Goal: Information Seeking & Learning: Learn about a topic

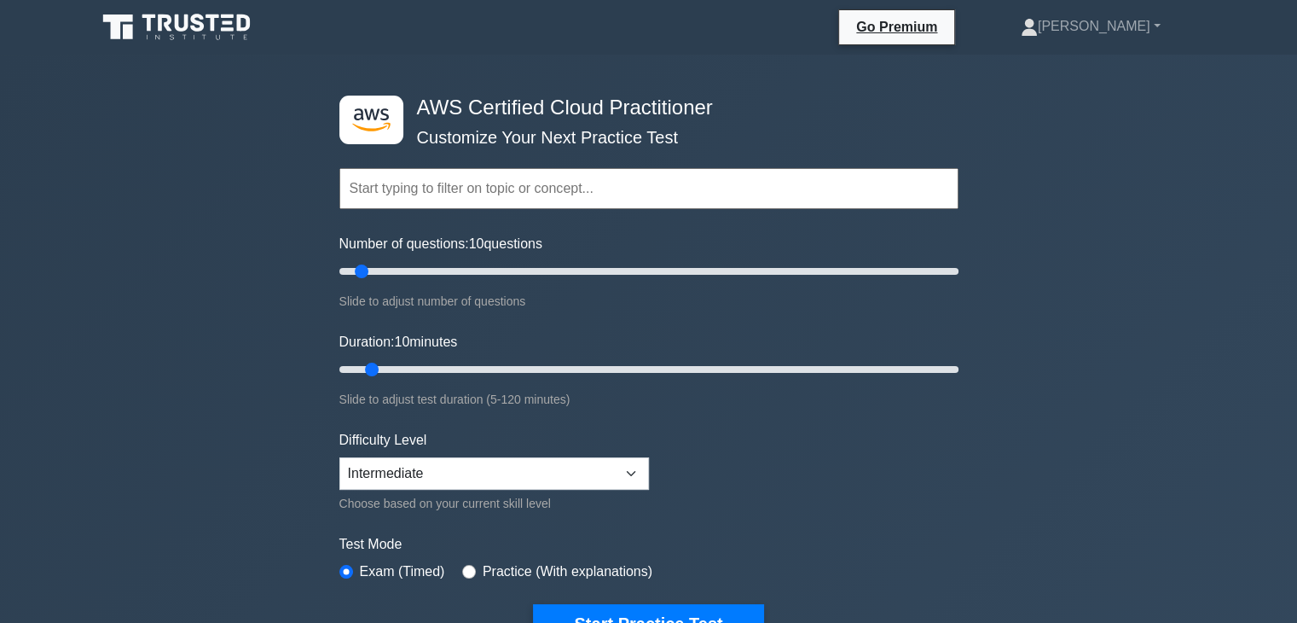
click at [558, 171] on input "text" at bounding box center [649, 188] width 619 height 41
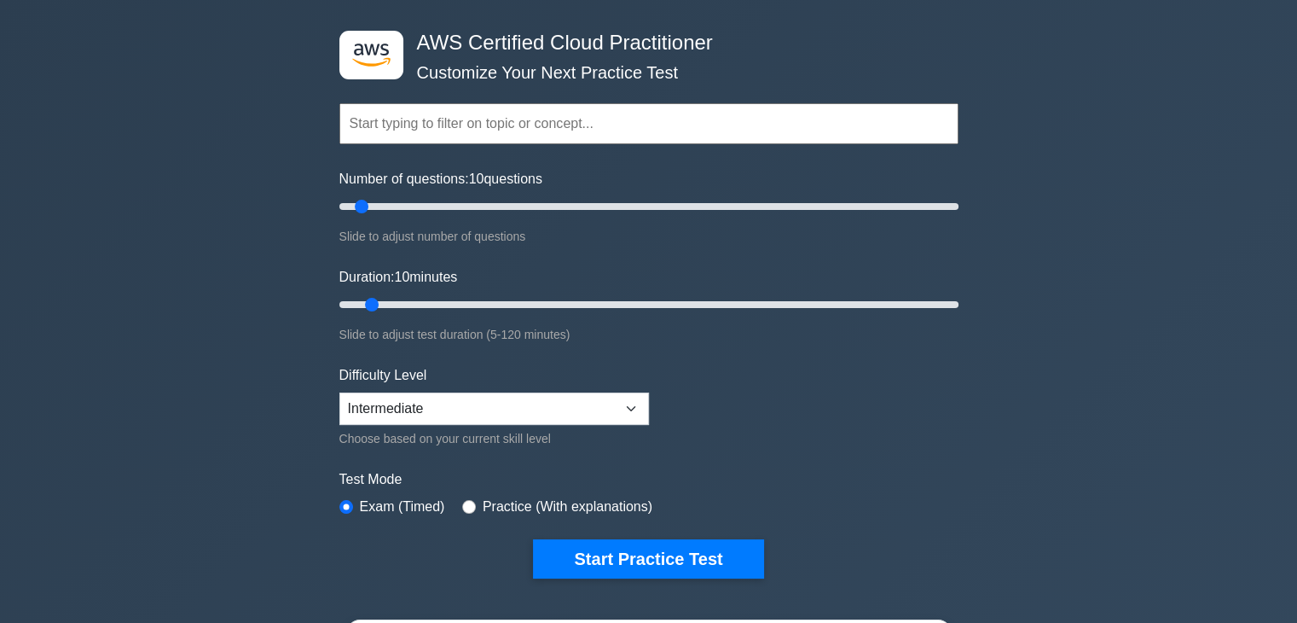
scroll to position [55, 0]
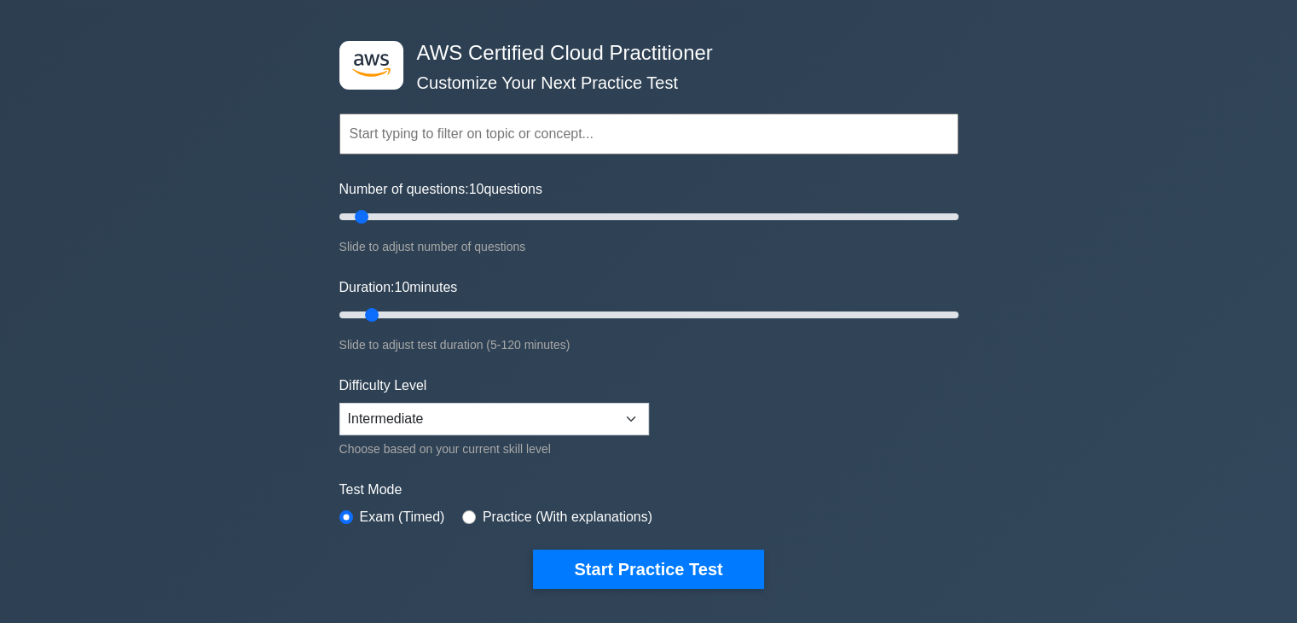
click at [294, 277] on div ".st0{fill:#252F3E;} .st1{fill-rule:evenodd;clip-rule:evenodd;fill:#FF9900;} AWS…" at bounding box center [648, 493] width 1297 height 986
drag, startPoint x: 369, startPoint y: 216, endPoint x: 529, endPoint y: 212, distance: 160.4
click at [529, 212] on input "Number of questions: 65 questions" at bounding box center [649, 216] width 619 height 20
drag, startPoint x: 529, startPoint y: 212, endPoint x: 479, endPoint y: 215, distance: 49.6
type input "50"
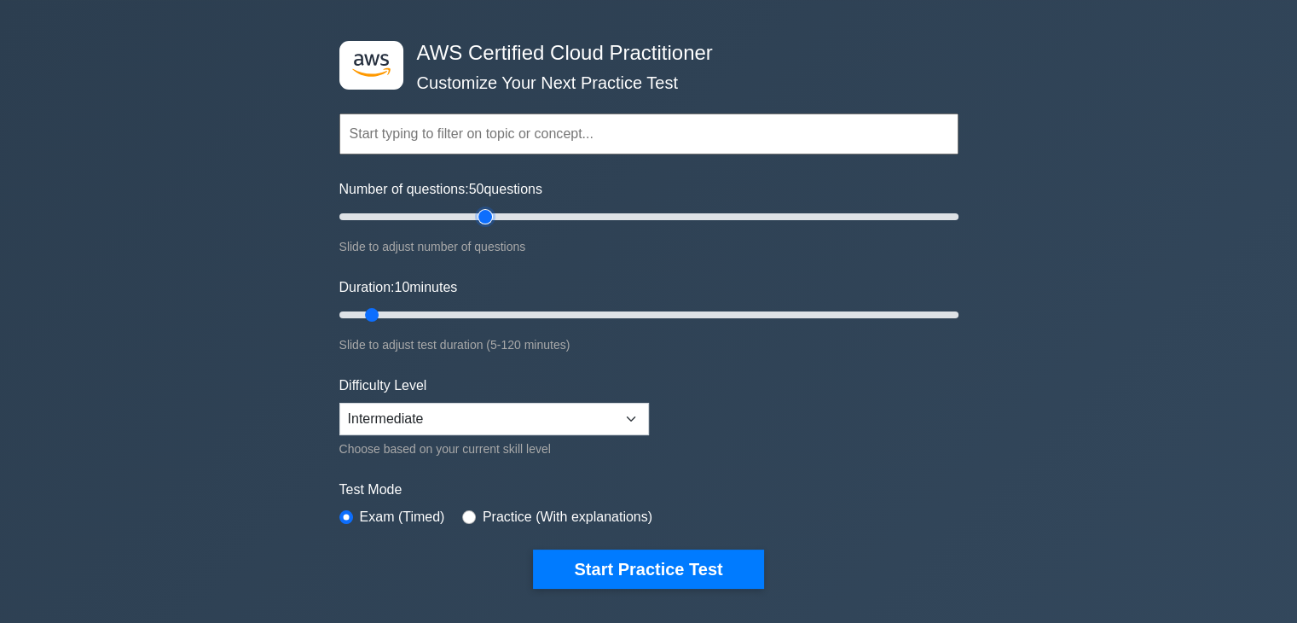
click at [479, 215] on input "Number of questions: 50 questions" at bounding box center [649, 216] width 619 height 20
click at [477, 421] on select "Beginner Intermediate Expert" at bounding box center [495, 419] width 310 height 32
select select "expert"
click at [340, 403] on select "Beginner Intermediate Expert" at bounding box center [495, 419] width 310 height 32
click at [496, 513] on label "Practice (With explanations)" at bounding box center [568, 517] width 170 height 20
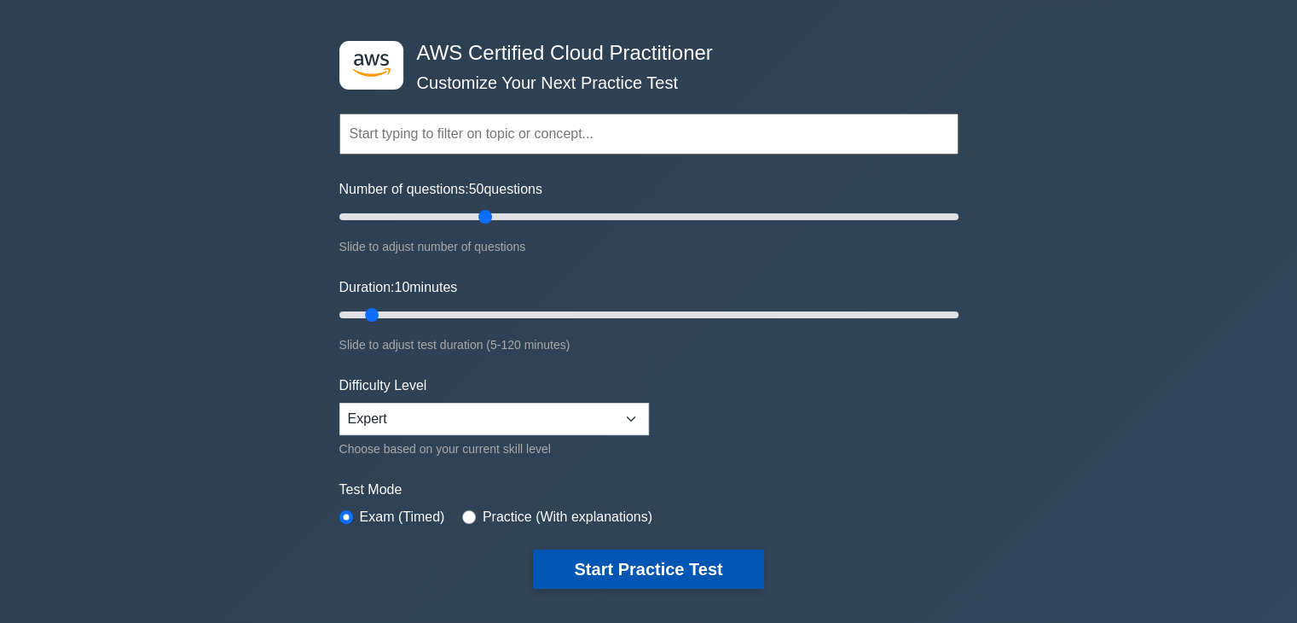
click at [572, 560] on button "Start Practice Test" at bounding box center [648, 568] width 230 height 39
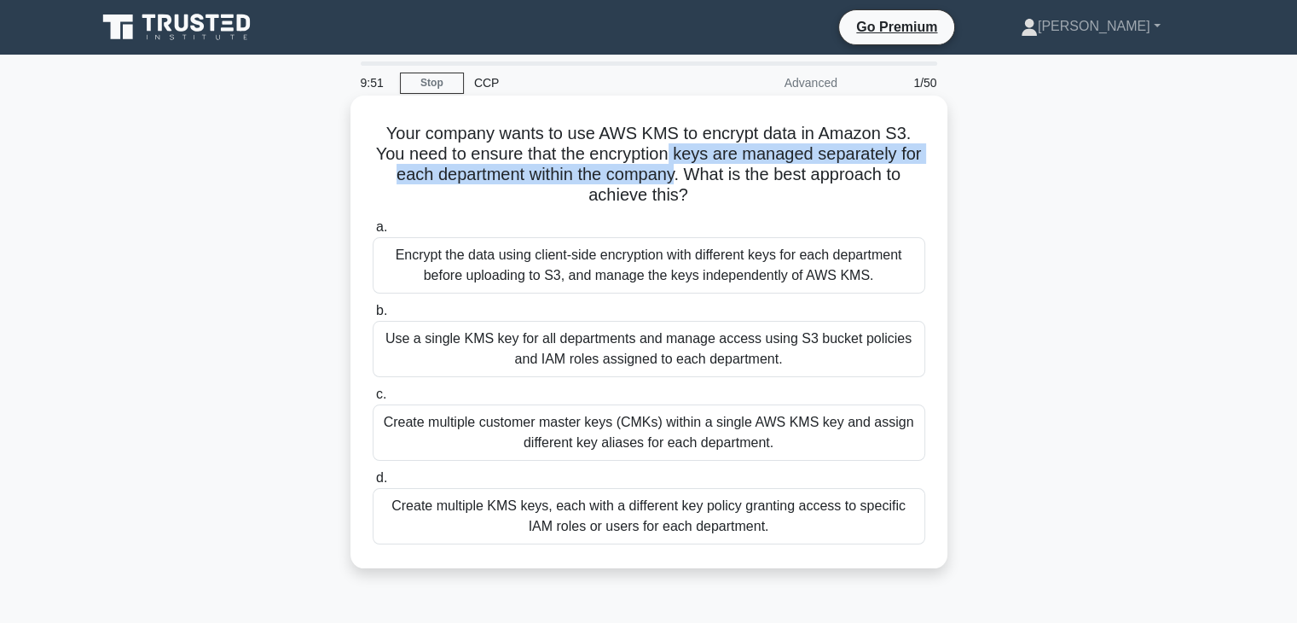
drag, startPoint x: 686, startPoint y: 156, endPoint x: 691, endPoint y: 177, distance: 21.9
click at [691, 177] on h5 "Your company wants to use AWS KMS to encrypt data in Amazon S3. You need to ens…" at bounding box center [649, 165] width 556 height 84
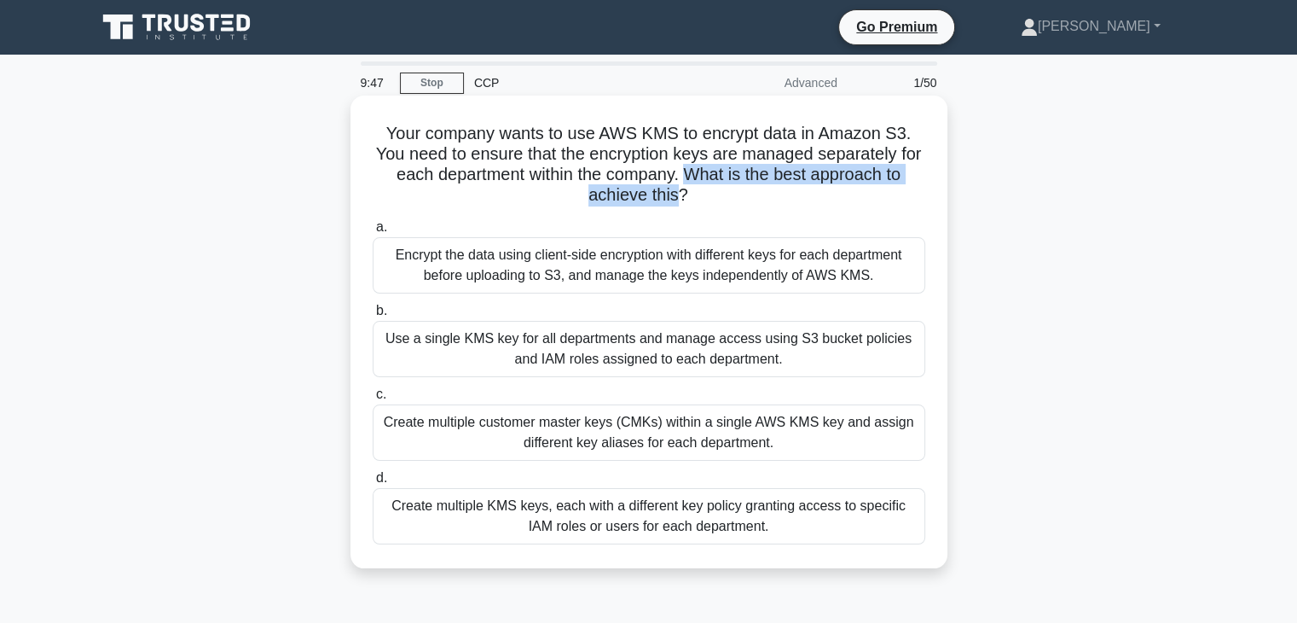
drag, startPoint x: 699, startPoint y: 175, endPoint x: 679, endPoint y: 193, distance: 26.6
click at [679, 193] on h5 "Your company wants to use AWS KMS to encrypt data in Amazon S3. You need to ens…" at bounding box center [649, 165] width 556 height 84
click at [552, 440] on div "Create multiple customer master keys (CMKs) within a single AWS KMS key and ass…" at bounding box center [649, 432] width 553 height 56
click at [373, 400] on input "c. Create multiple customer master keys (CMKs) within a single AWS KMS key and …" at bounding box center [373, 394] width 0 height 11
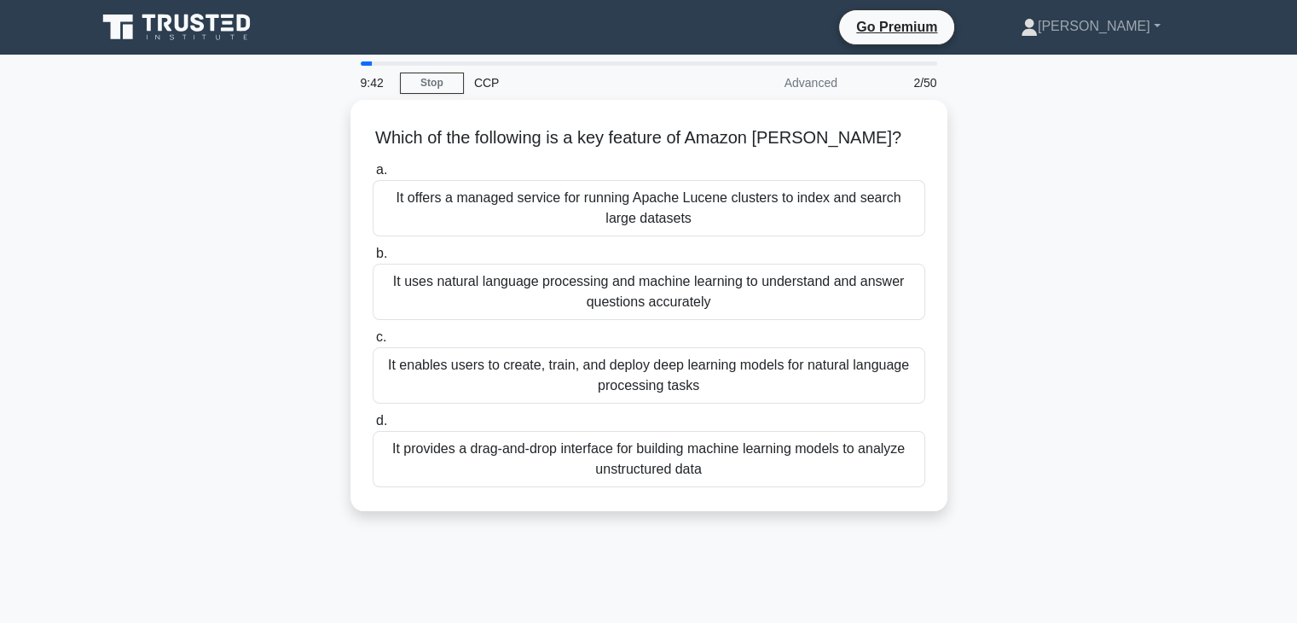
click at [552, 440] on div "It provides a drag-and-drop interface for building machine learning models to a…" at bounding box center [649, 459] width 553 height 56
click at [373, 427] on input "d. It provides a drag-and-drop interface for building machine learning models t…" at bounding box center [373, 420] width 0 height 11
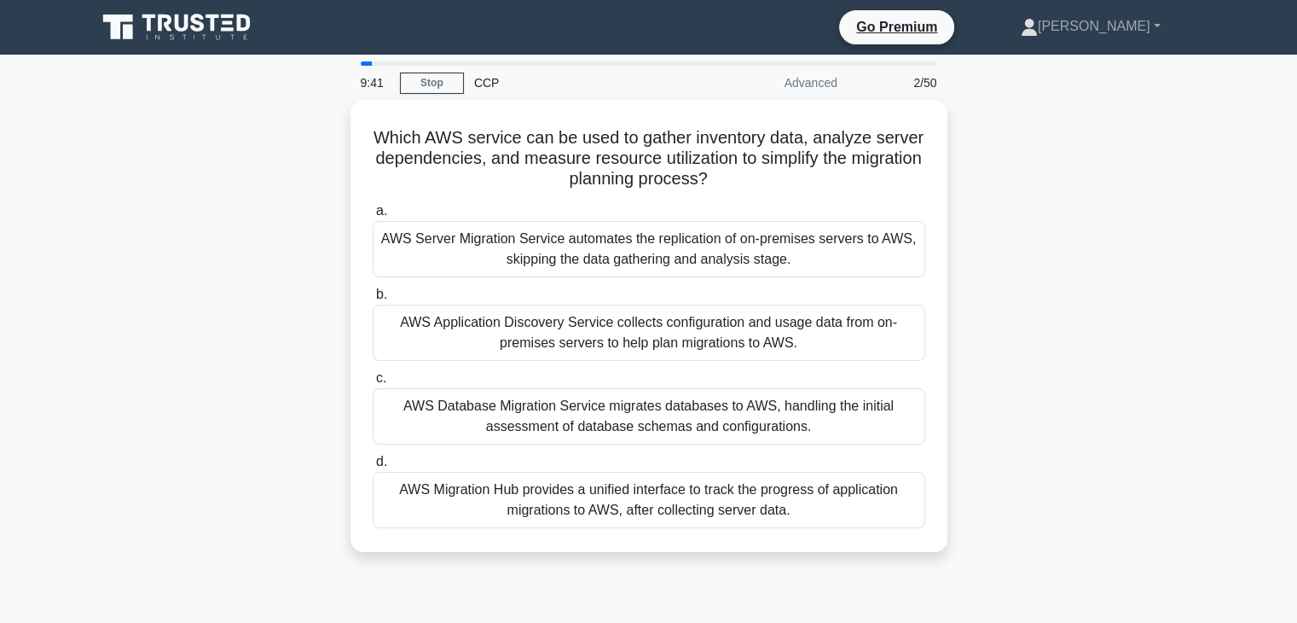
click at [552, 440] on div "AWS Database Migration Service migrates databases to AWS, handling the initial …" at bounding box center [649, 416] width 553 height 56
click at [373, 384] on input "c. AWS Database Migration Service migrates databases to AWS, handling the initi…" at bounding box center [373, 378] width 0 height 11
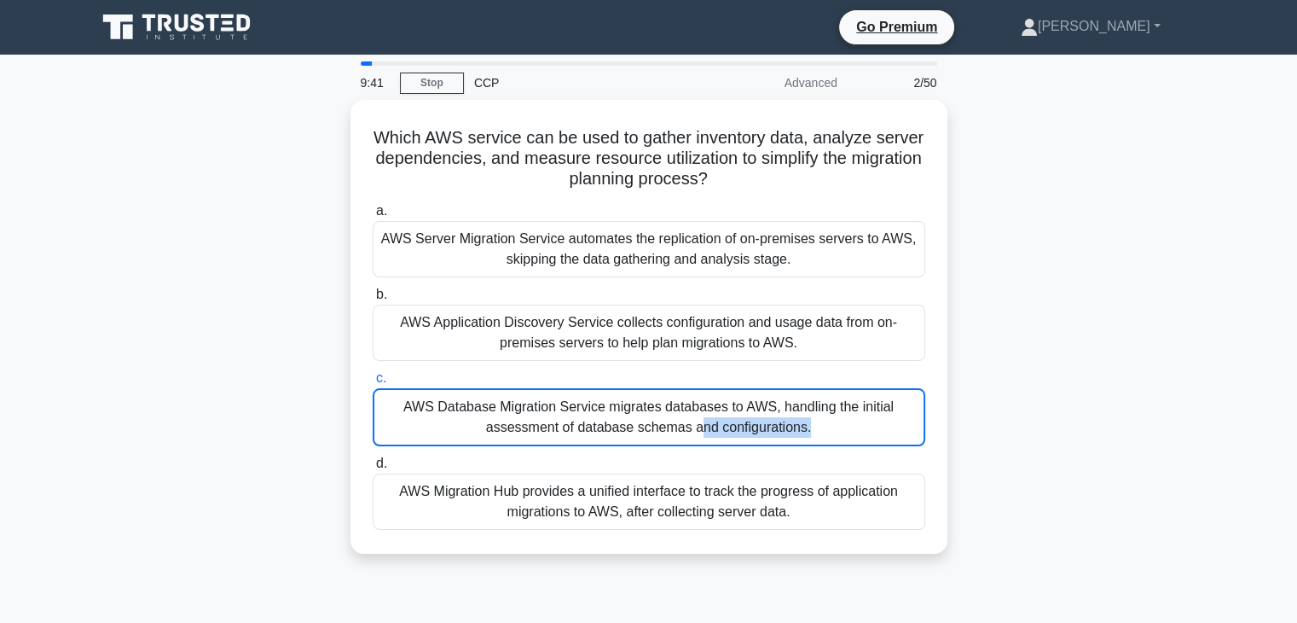
click at [552, 440] on div "AWS Database Migration Service migrates databases to AWS, handling the initial …" at bounding box center [649, 417] width 553 height 58
click at [373, 384] on input "c. AWS Database Migration Service migrates databases to AWS, handling the initi…" at bounding box center [373, 378] width 0 height 11
click at [552, 440] on div "AWS Database Migration Service migrates databases to AWS, handling the initial …" at bounding box center [649, 417] width 553 height 58
click at [373, 384] on input "c. AWS Database Migration Service migrates databases to AWS, handling the initi…" at bounding box center [373, 378] width 0 height 11
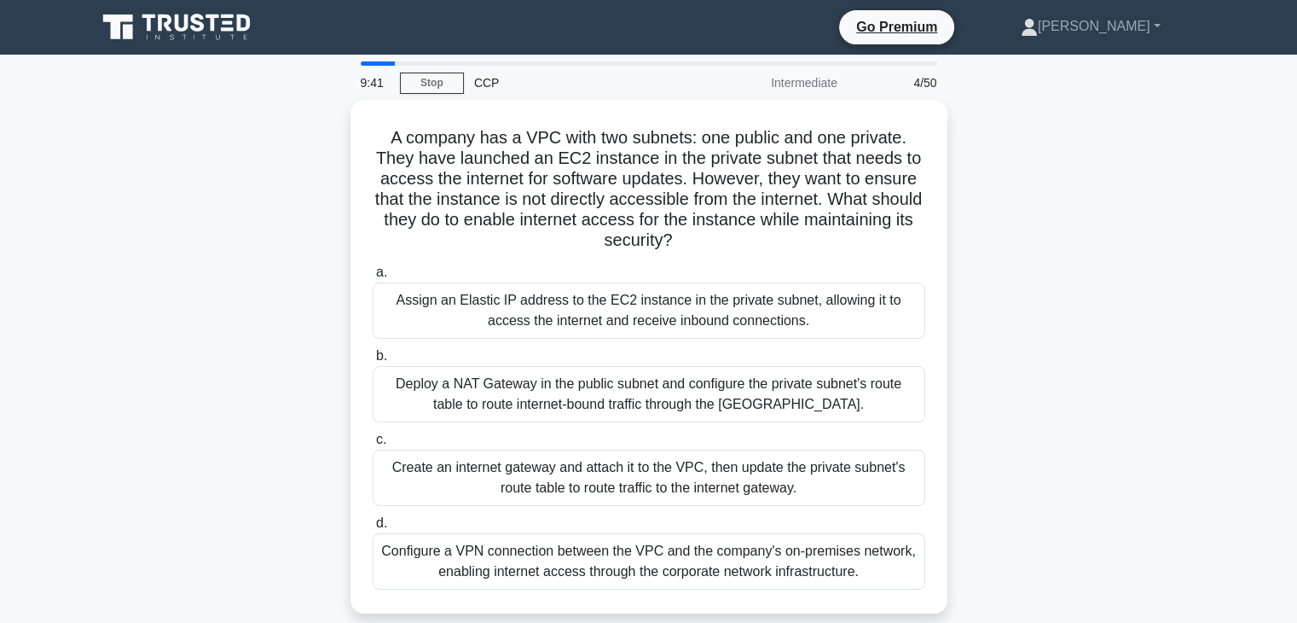
click at [552, 440] on label "c. Create an internet gateway and attach it to the VPC, then update the private…" at bounding box center [649, 467] width 553 height 77
click at [373, 440] on input "c. Create an internet gateway and attach it to the VPC, then update the private…" at bounding box center [373, 439] width 0 height 11
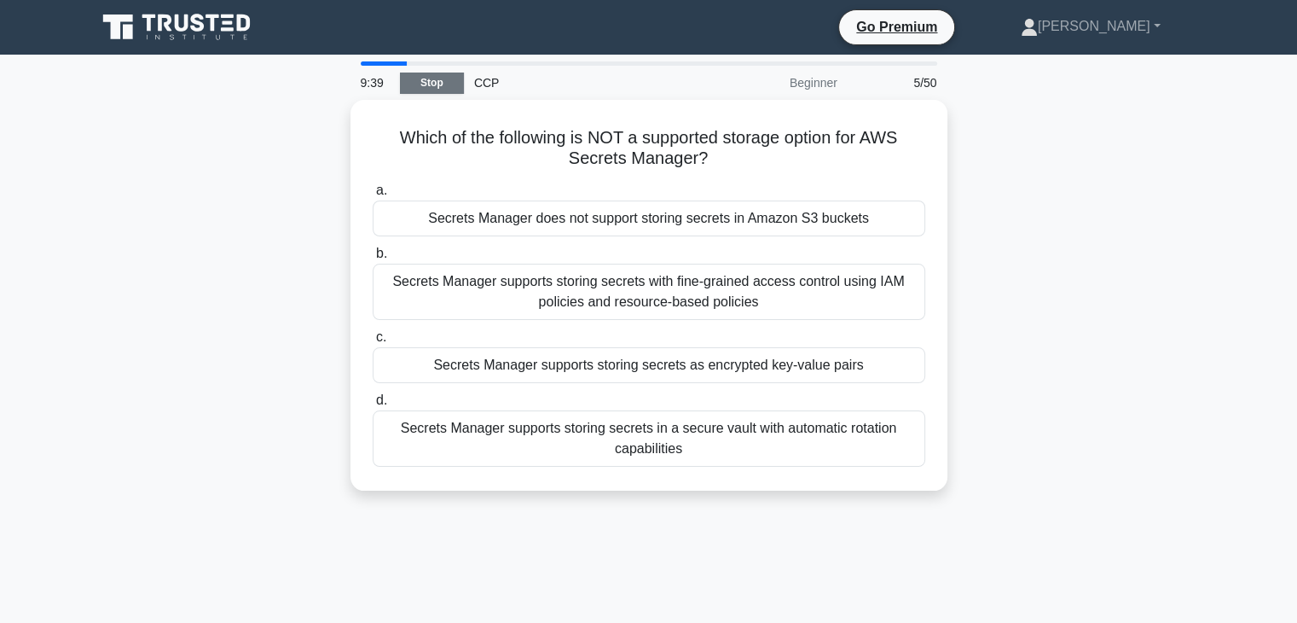
click at [444, 77] on link "Stop" at bounding box center [432, 83] width 64 height 21
